Goal: Information Seeking & Learning: Understand process/instructions

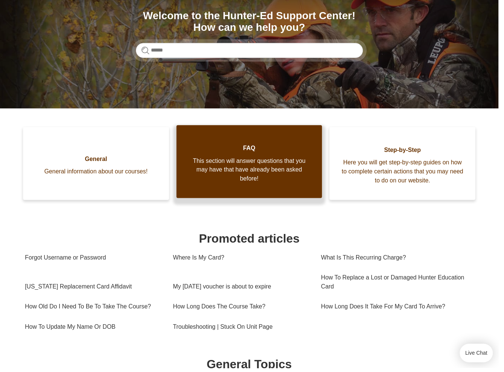
scroll to position [90, 0]
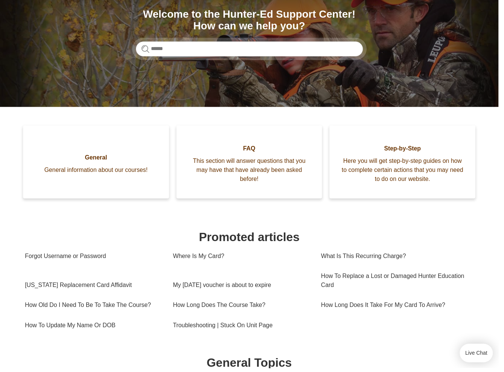
click at [473, 357] on button "Live Chat" at bounding box center [482, 357] width 34 height 19
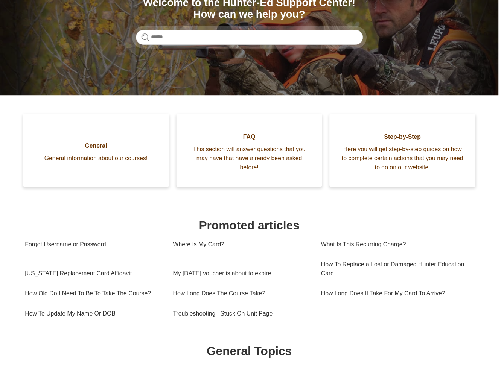
scroll to position [380, 0]
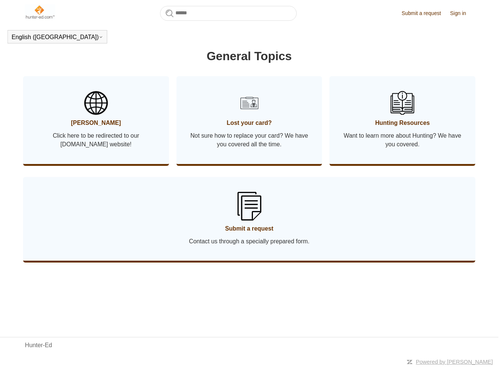
click at [239, 308] on section at bounding box center [252, 307] width 454 height 23
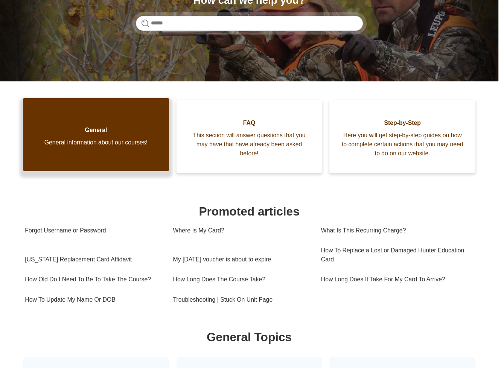
scroll to position [0, 0]
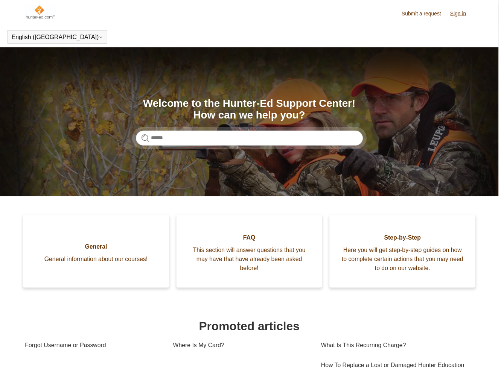
click at [467, 14] on link "Sign in" at bounding box center [467, 14] width 24 height 8
click at [468, 14] on link "Sign in" at bounding box center [467, 14] width 24 height 8
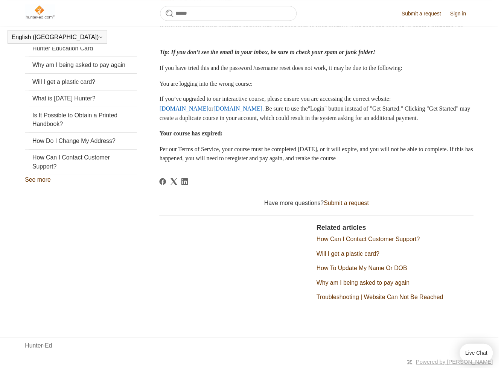
scroll to position [170, 0]
click at [343, 304] on link "Troubleshooting | Website Can Not Be Reached" at bounding box center [384, 300] width 128 height 6
